Goal: Find specific page/section: Find specific page/section

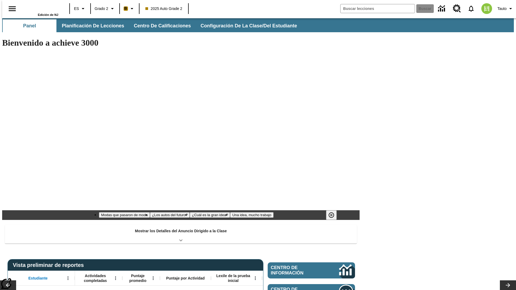
type input "-1"
click at [90, 26] on span "Planificación de lecciones" at bounding box center [93, 26] width 62 height 6
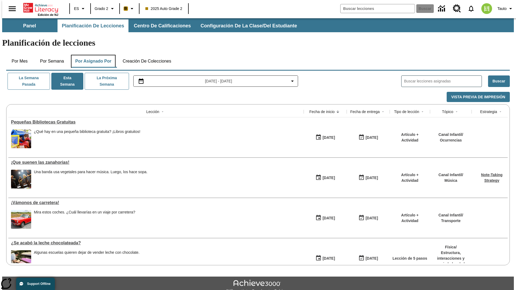
click at [92, 55] on button "Por asignado por" at bounding box center [93, 61] width 45 height 13
type input "El sueño de los animales"
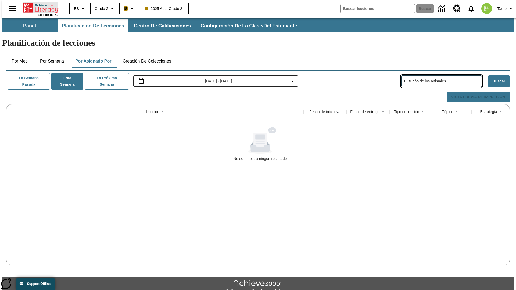
click at [39, 7] on icon "Portada" at bounding box center [41, 7] width 36 height 11
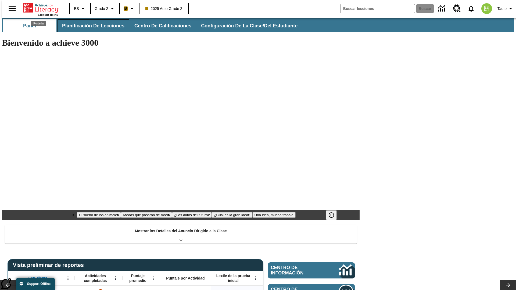
click at [90, 26] on span "Planificación de lecciones" at bounding box center [93, 26] width 62 height 6
